Goal: Transaction & Acquisition: Book appointment/travel/reservation

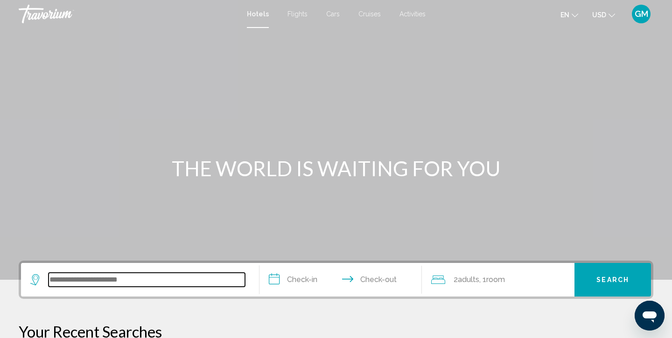
click at [116, 277] on input "Search widget" at bounding box center [147, 280] width 196 height 14
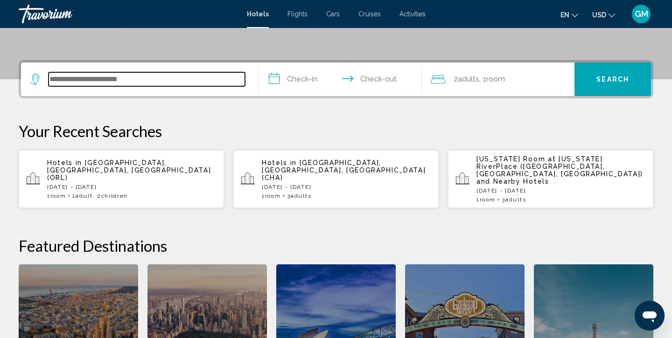
scroll to position [230, 0]
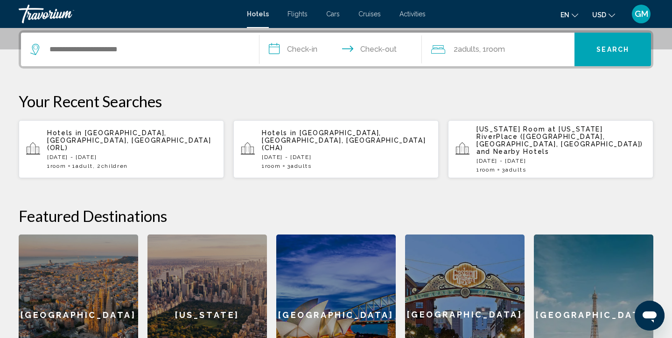
click at [299, 91] on div "**********" at bounding box center [336, 212] width 672 height 365
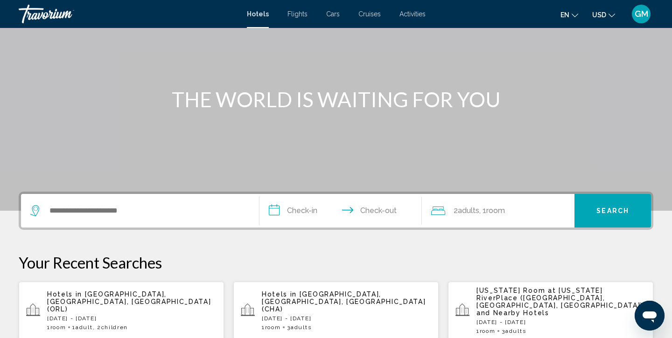
scroll to position [54, 0]
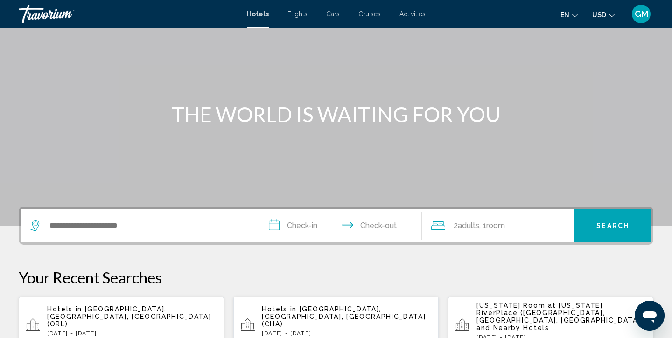
click at [299, 12] on span "Flights" at bounding box center [297, 13] width 20 height 7
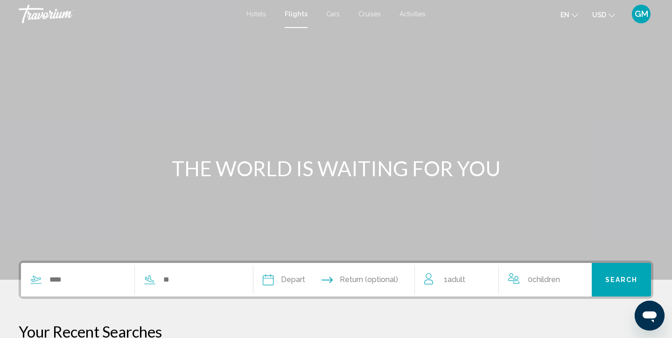
click at [250, 11] on span "Hotels" at bounding box center [256, 13] width 20 height 7
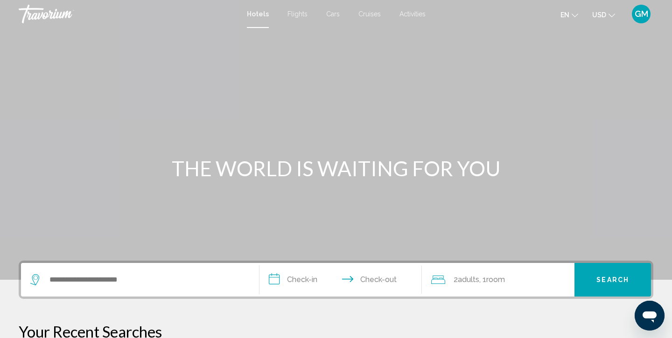
click at [424, 101] on div "Main content" at bounding box center [336, 140] width 672 height 280
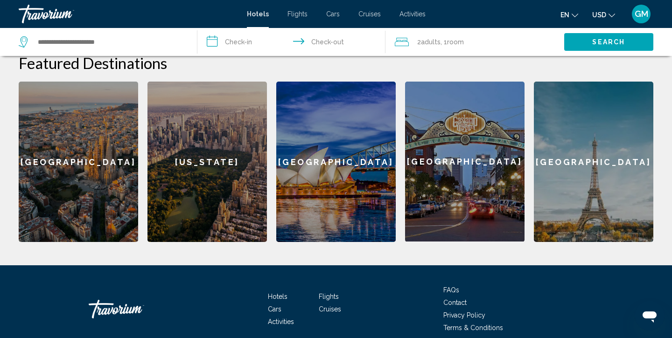
scroll to position [398, 0]
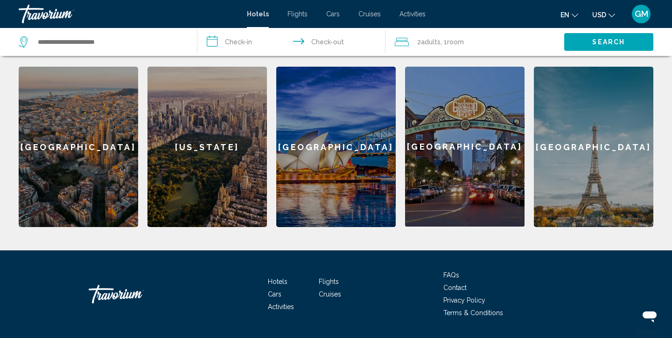
click at [595, 125] on div "[GEOGRAPHIC_DATA]" at bounding box center [593, 147] width 119 height 160
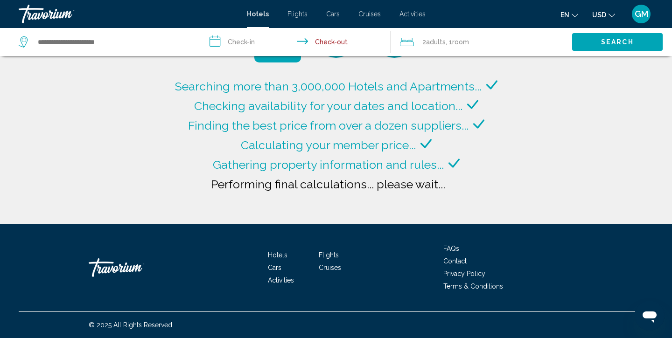
type input "**********"
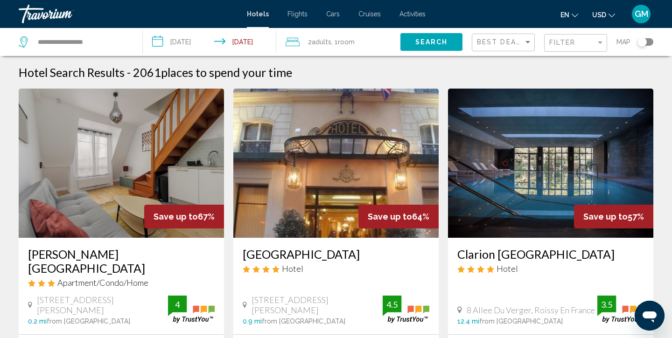
click at [228, 241] on app-hotels-search-item "Save up to 67% [PERSON_NAME][GEOGRAPHIC_DATA] Apartment/Condo/Home [STREET_ADDR…" at bounding box center [121, 253] width 215 height 329
click at [120, 162] on img "Main content" at bounding box center [121, 163] width 205 height 149
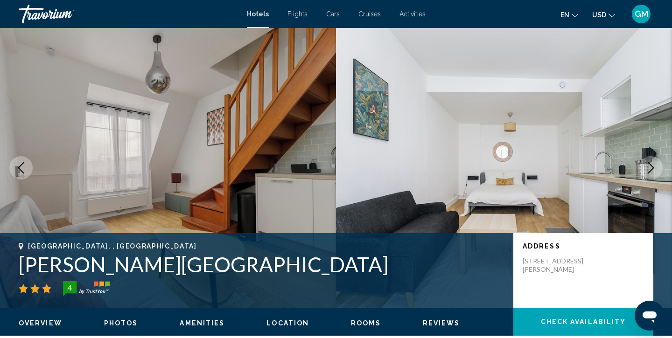
click at [334, 15] on span "Cars" at bounding box center [333, 13] width 14 height 7
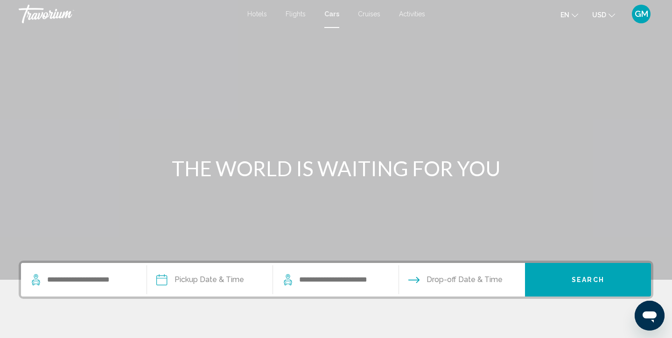
click at [130, 192] on div "Main content" at bounding box center [336, 140] width 672 height 280
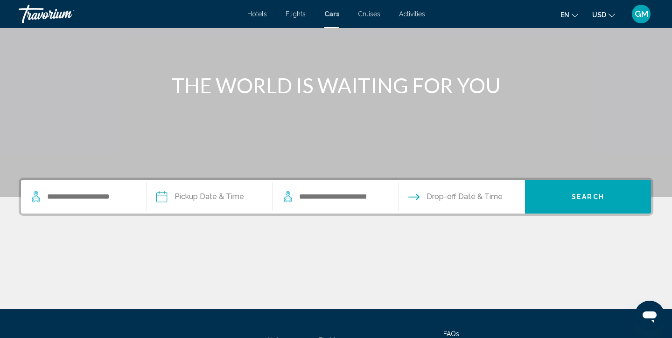
scroll to position [82, 0]
